Goal: Information Seeking & Learning: Compare options

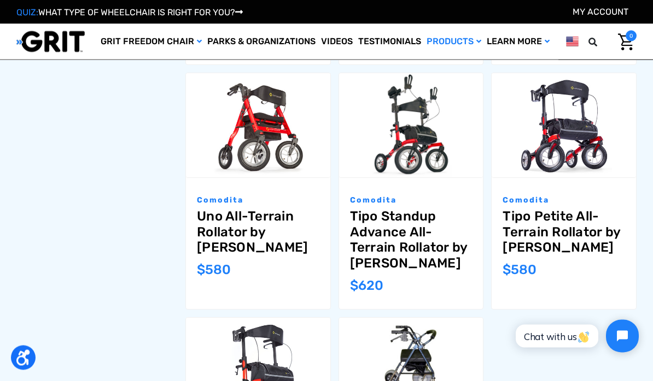
scroll to position [623, 0]
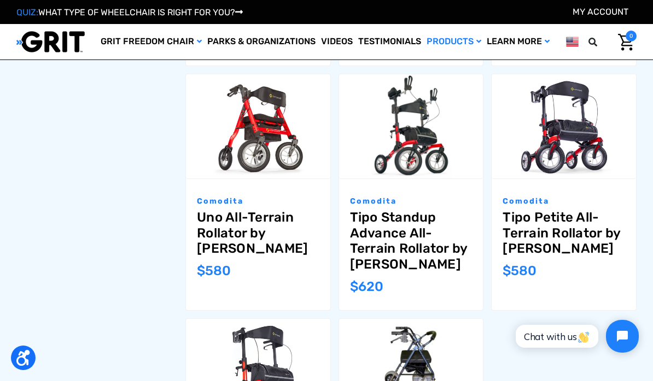
click at [417, 244] on link "Tipo Standup Advance All-Terrain Rollator by [PERSON_NAME]" at bounding box center [411, 241] width 122 height 63
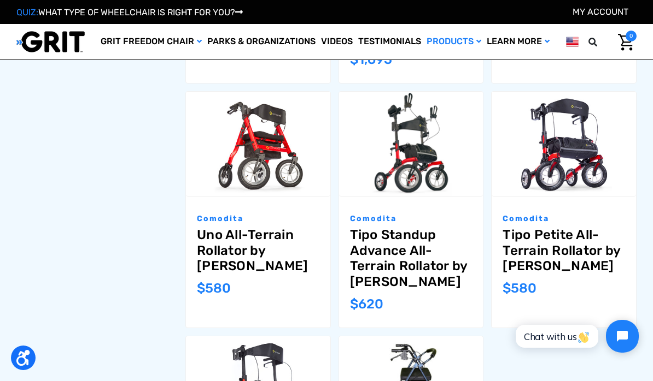
click at [255, 247] on link "Uno All-Terrain Rollator by [PERSON_NAME]" at bounding box center [258, 250] width 122 height 47
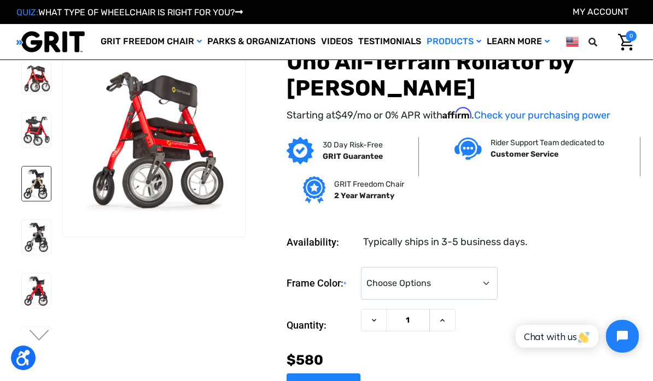
click at [22, 196] on img at bounding box center [36, 184] width 29 height 34
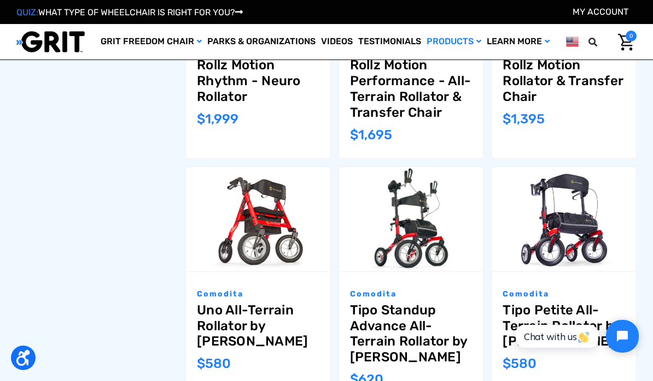
scroll to position [474, 0]
